Goal: Information Seeking & Learning: Learn about a topic

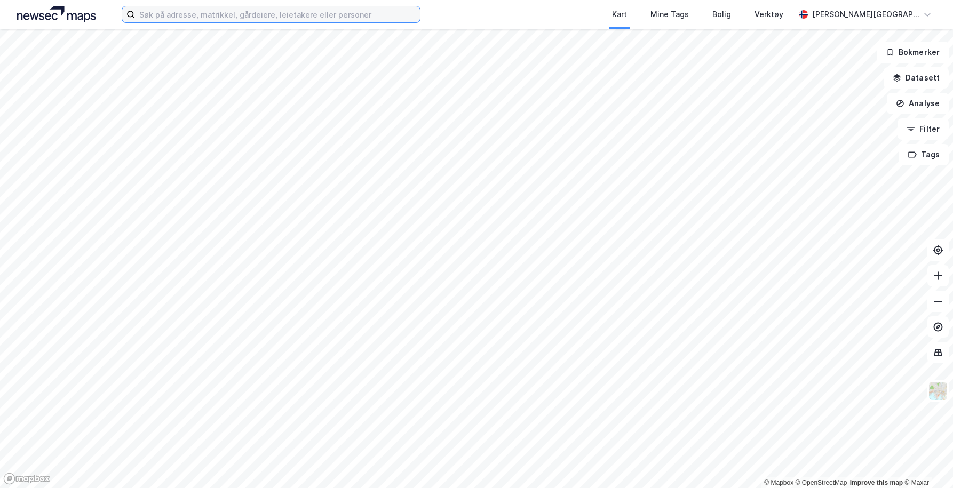
click at [250, 16] on input at bounding box center [277, 14] width 285 height 16
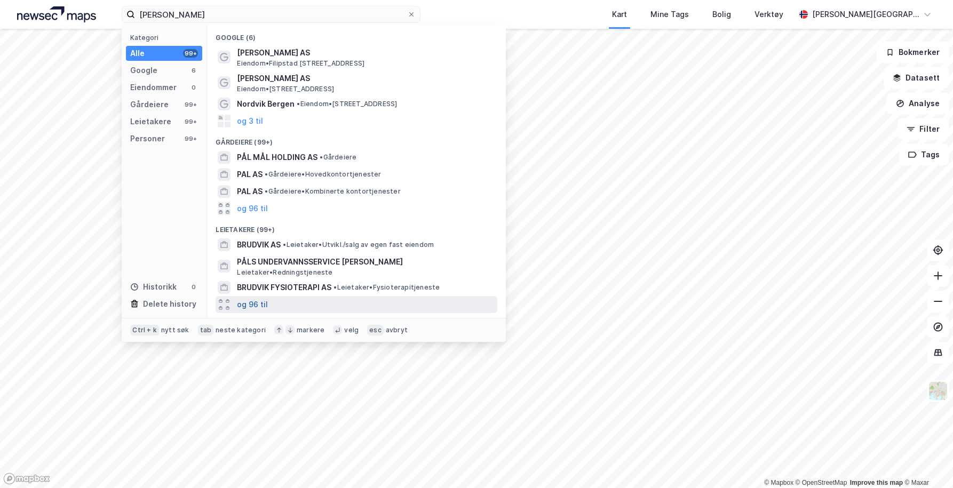
click at [258, 306] on button "og 96 til" at bounding box center [252, 304] width 31 height 13
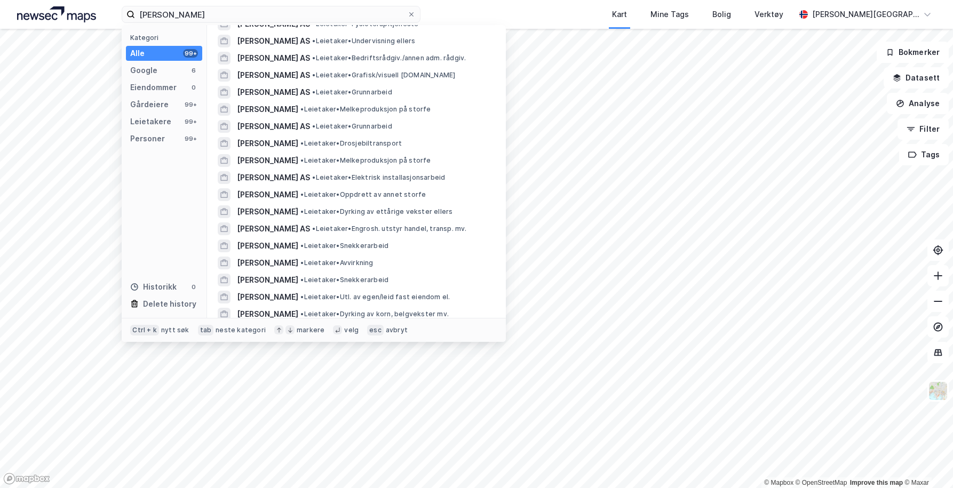
scroll to position [567, 0]
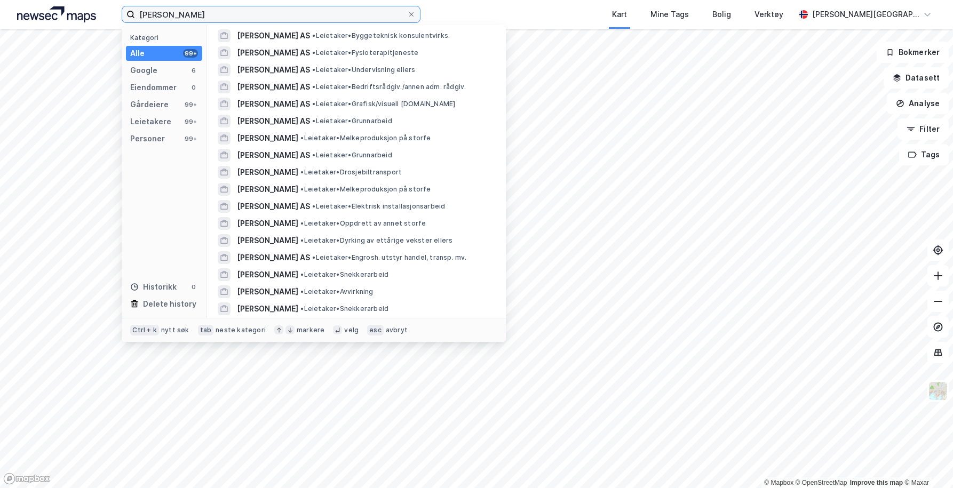
click at [252, 11] on input "[PERSON_NAME]" at bounding box center [271, 14] width 272 height 16
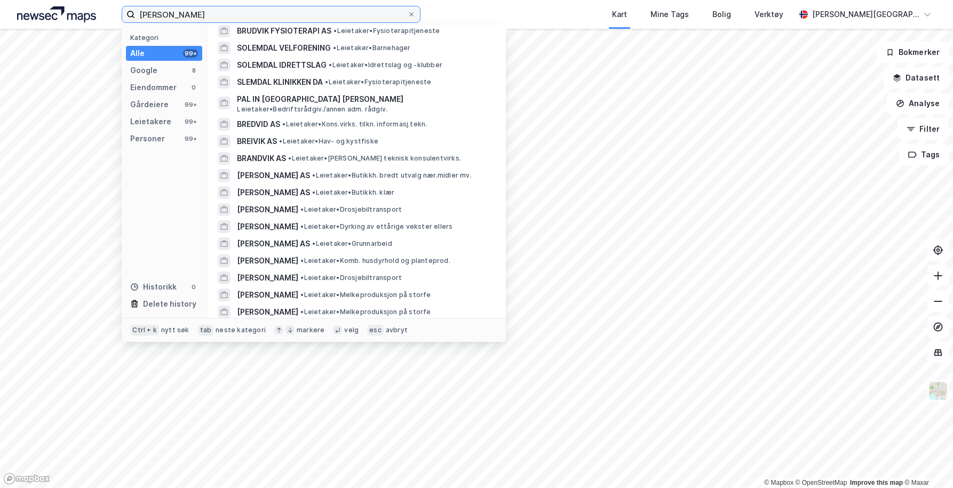
scroll to position [0, 0]
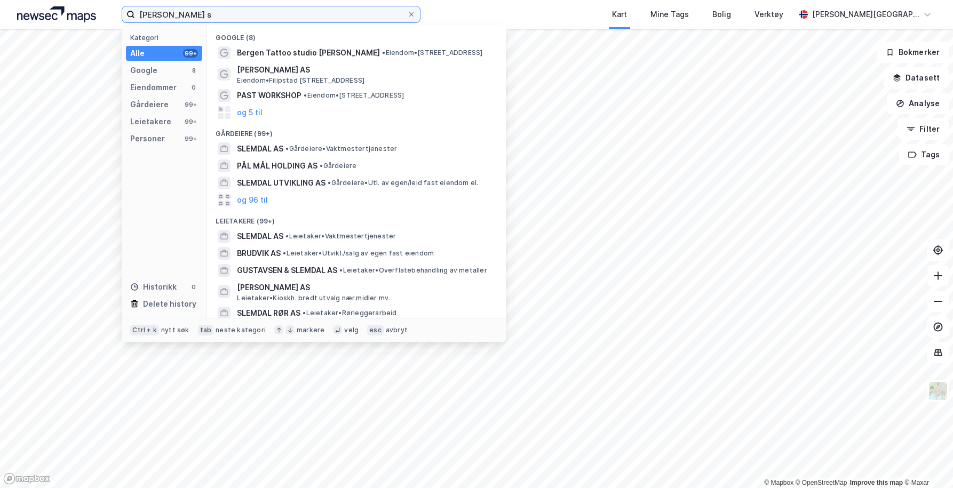
type input "[PERSON_NAME]"
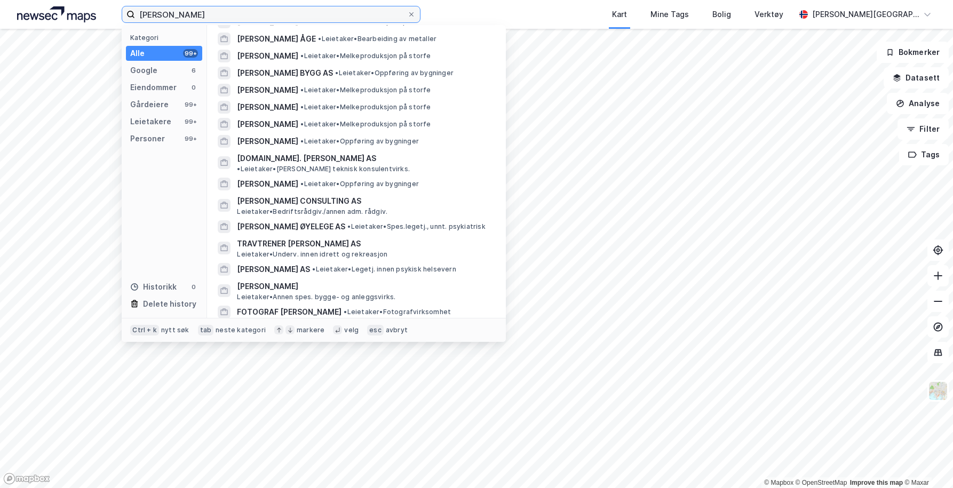
scroll to position [1747, 0]
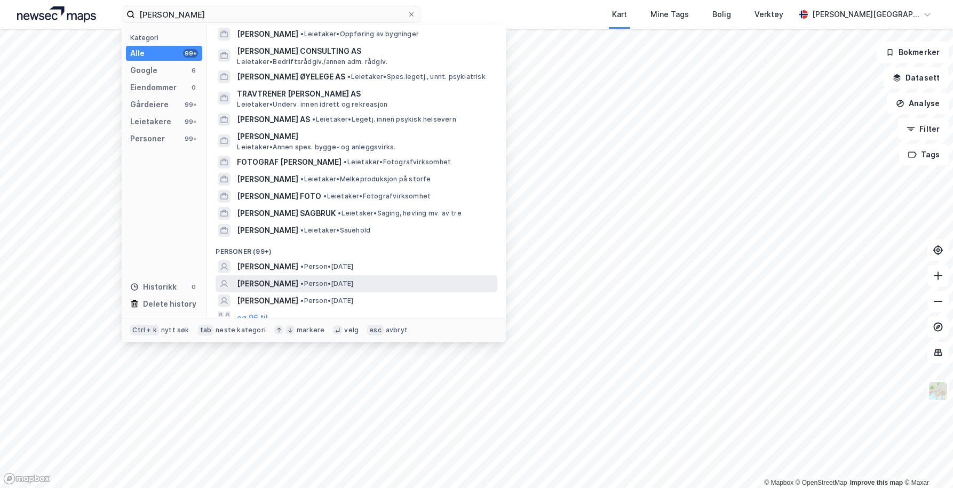
click at [264, 278] on span "[PERSON_NAME]" at bounding box center [267, 284] width 61 height 13
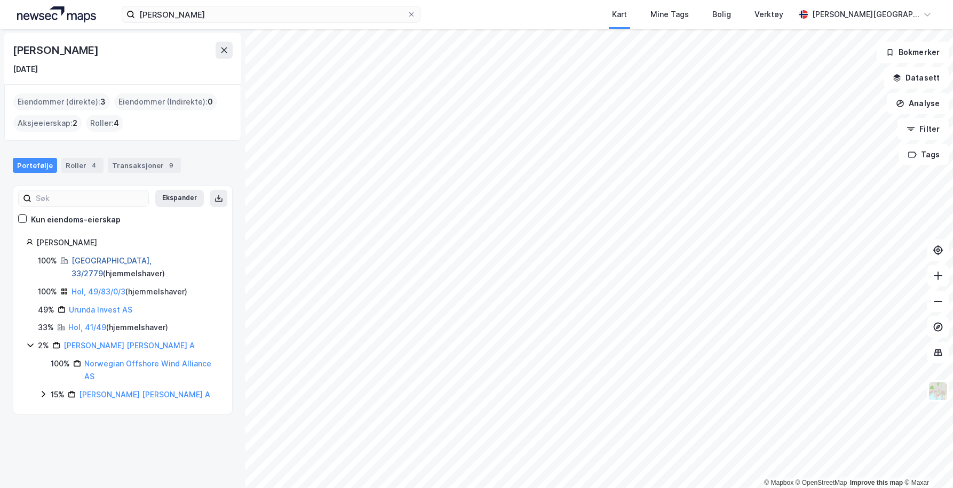
click at [84, 258] on link "[GEOGRAPHIC_DATA], 33/2779" at bounding box center [112, 267] width 80 height 22
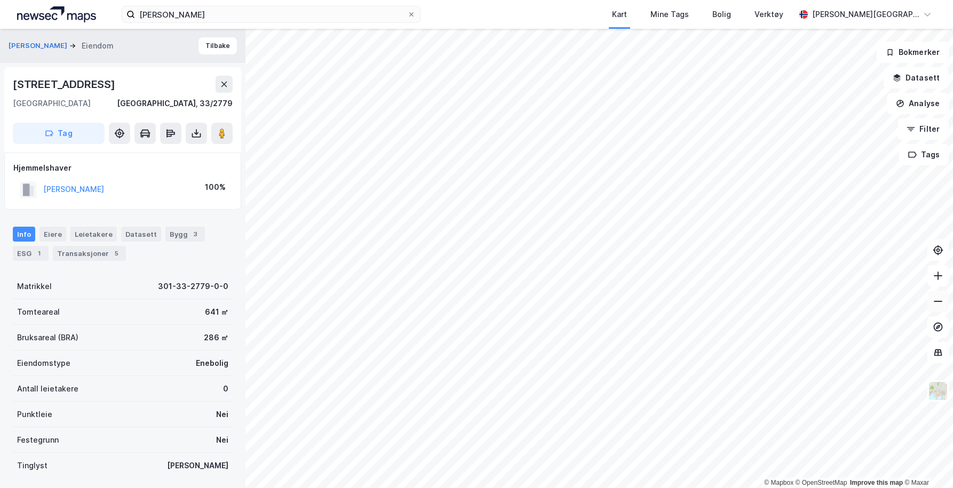
click at [939, 300] on icon at bounding box center [938, 301] width 11 height 11
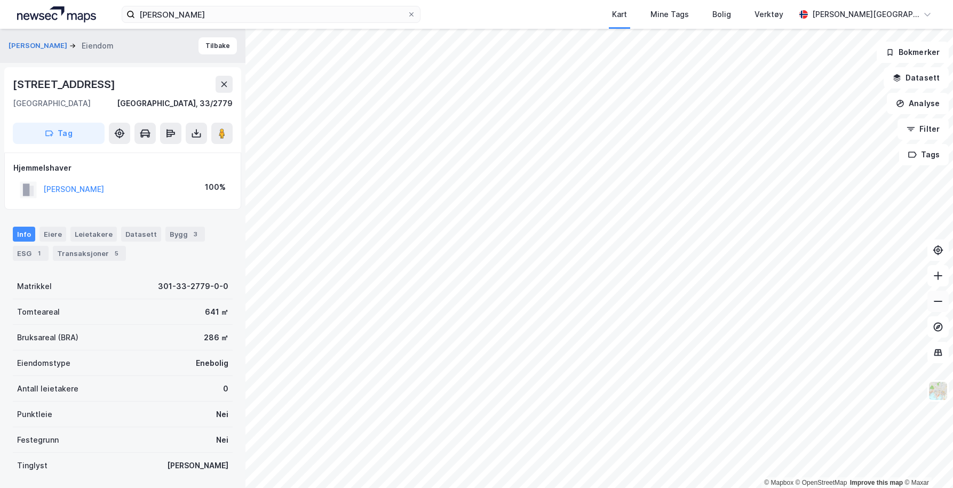
click at [939, 300] on icon at bounding box center [938, 301] width 11 height 11
